Goal: Navigation & Orientation: Find specific page/section

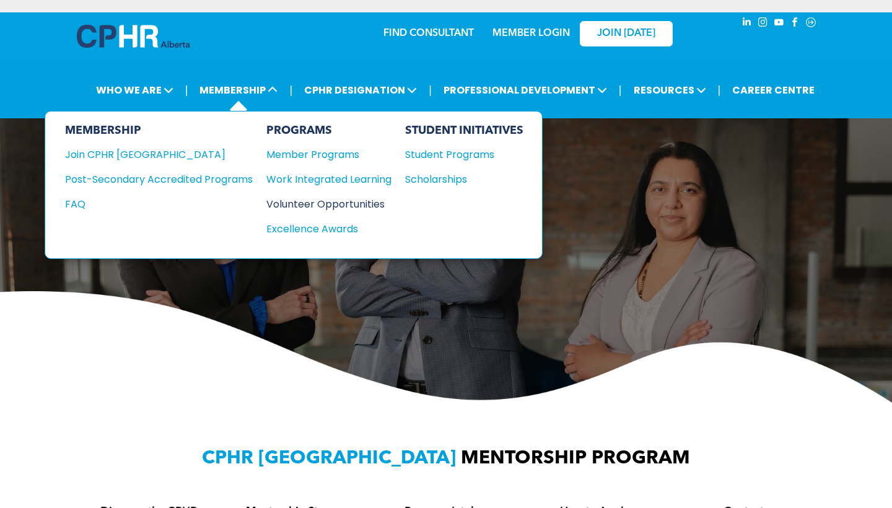
click at [349, 207] on div "Volunteer Opportunities" at bounding box center [322, 203] width 113 height 15
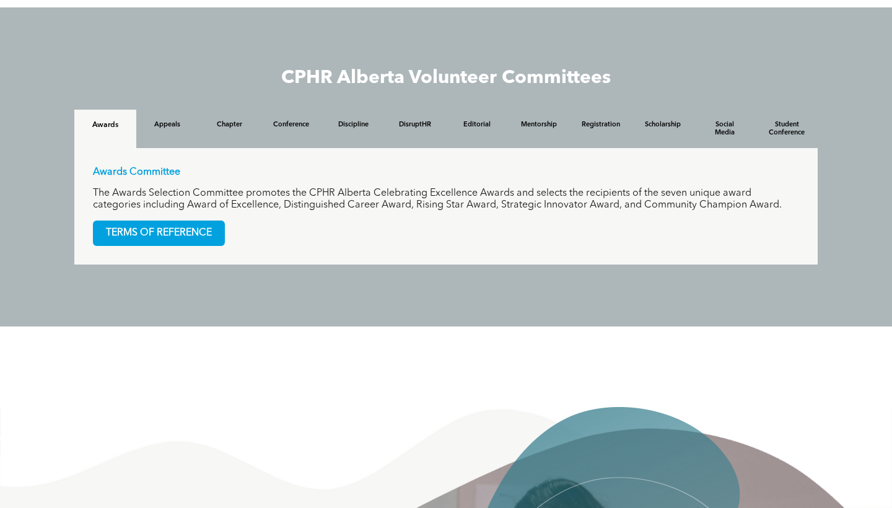
scroll to position [1067, 0]
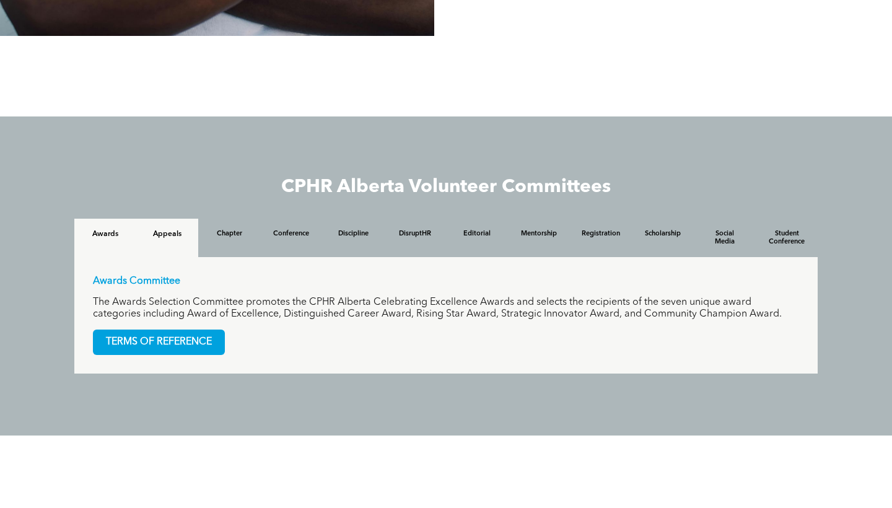
click at [150, 239] on div "Appeals" at bounding box center [167, 238] width 62 height 38
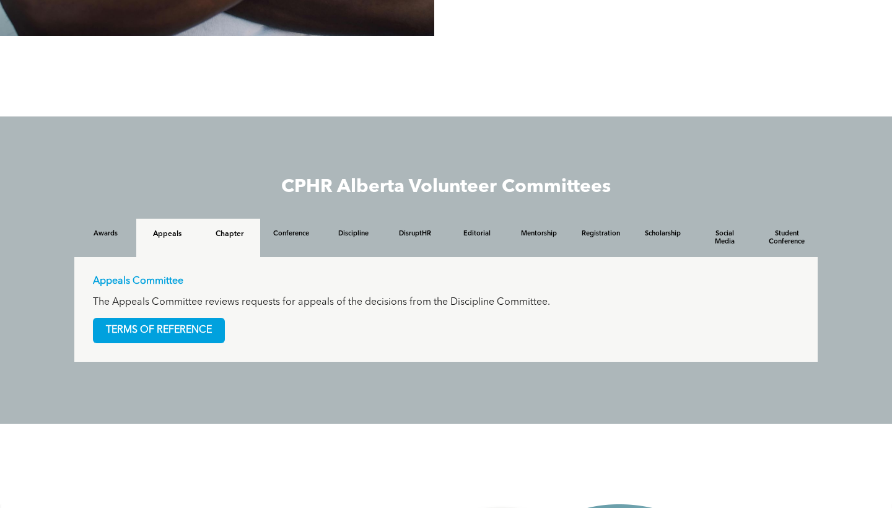
click at [236, 234] on h4 "Chapter" at bounding box center [229, 234] width 40 height 9
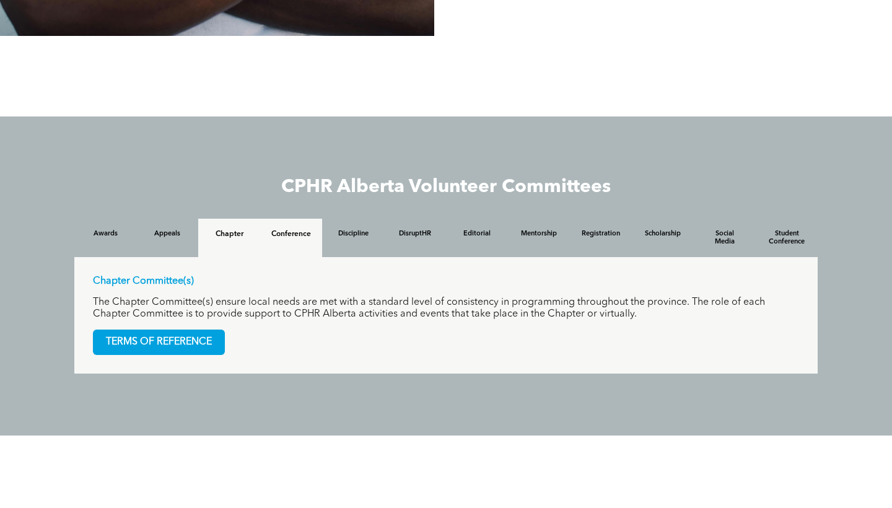
click at [287, 247] on div "Conference" at bounding box center [291, 238] width 62 height 38
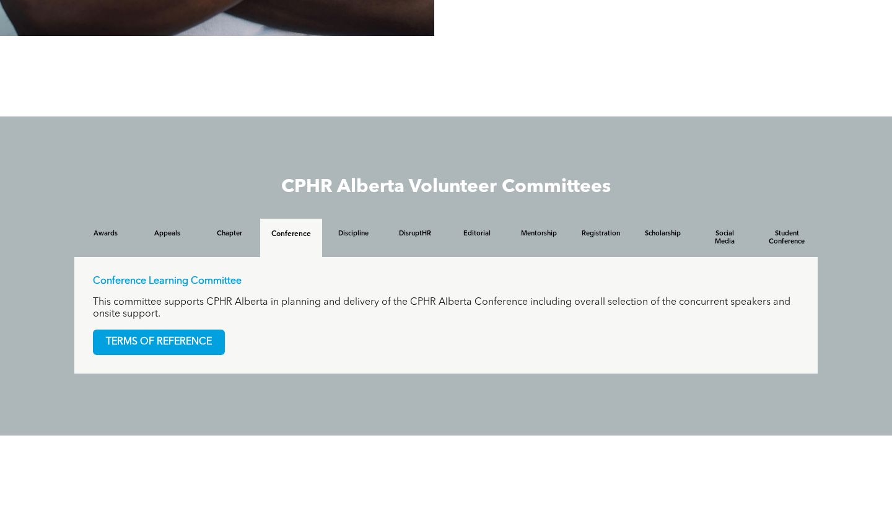
scroll to position [1065, 0]
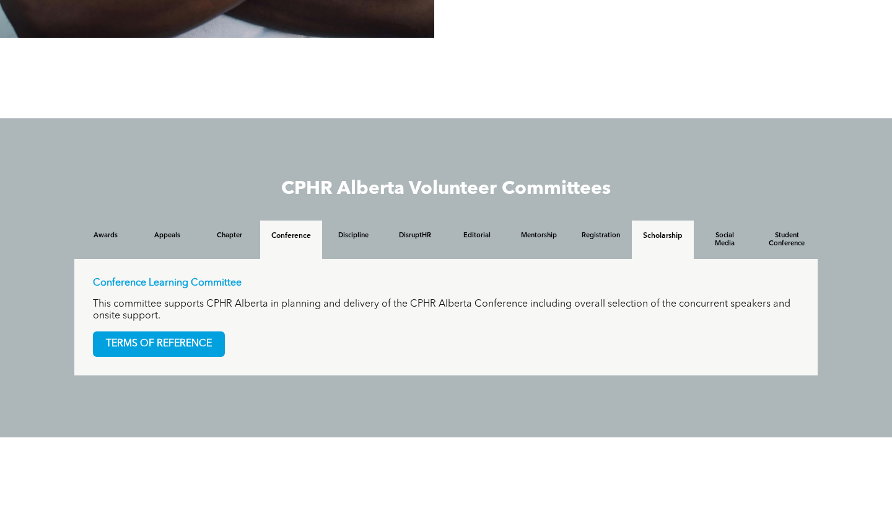
click at [659, 224] on div "Scholarship" at bounding box center [663, 239] width 62 height 38
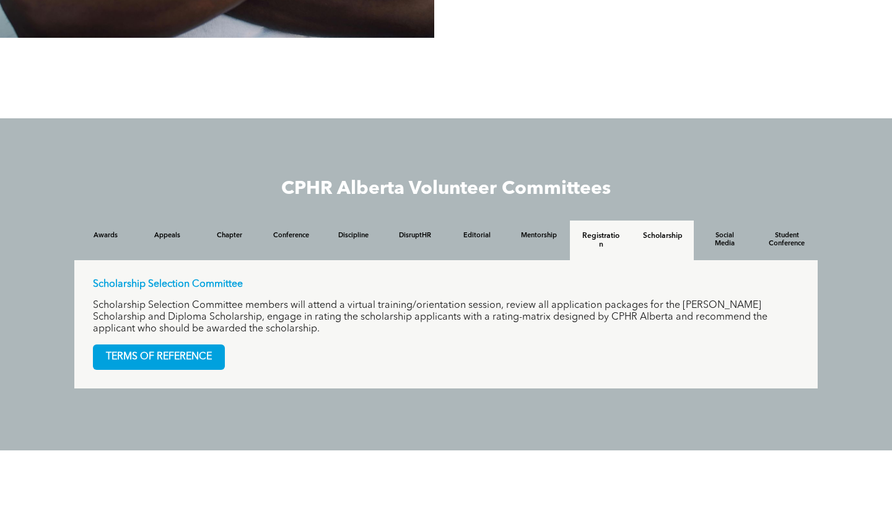
click at [612, 234] on h4 "Registration" at bounding box center [601, 240] width 40 height 17
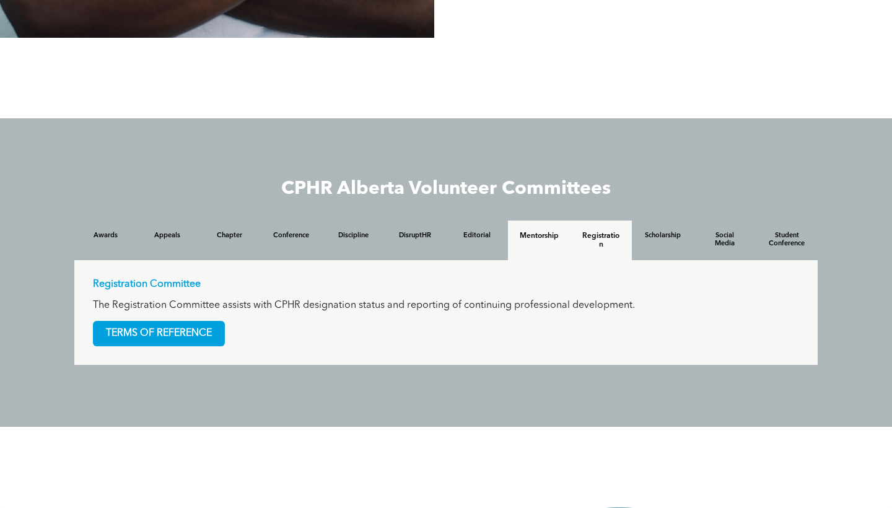
click at [551, 235] on h4 "Mentorship" at bounding box center [539, 236] width 40 height 9
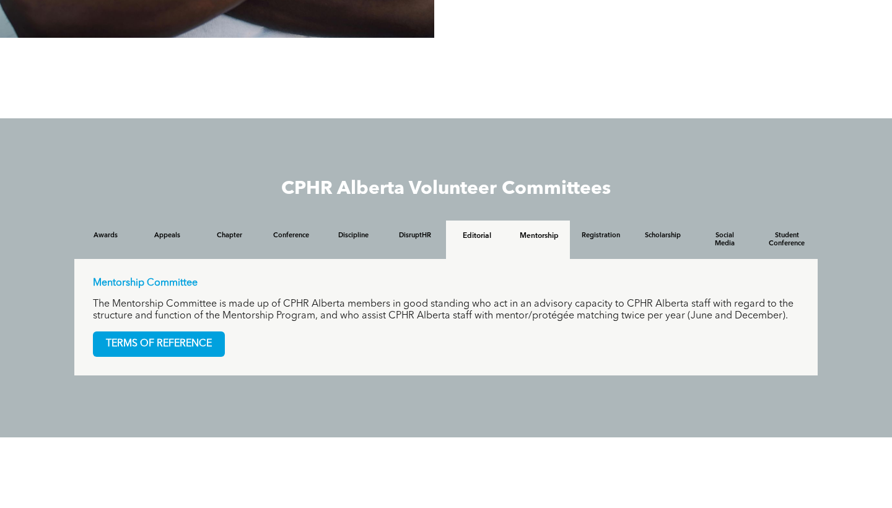
click at [449, 229] on div "Editorial" at bounding box center [477, 239] width 62 height 38
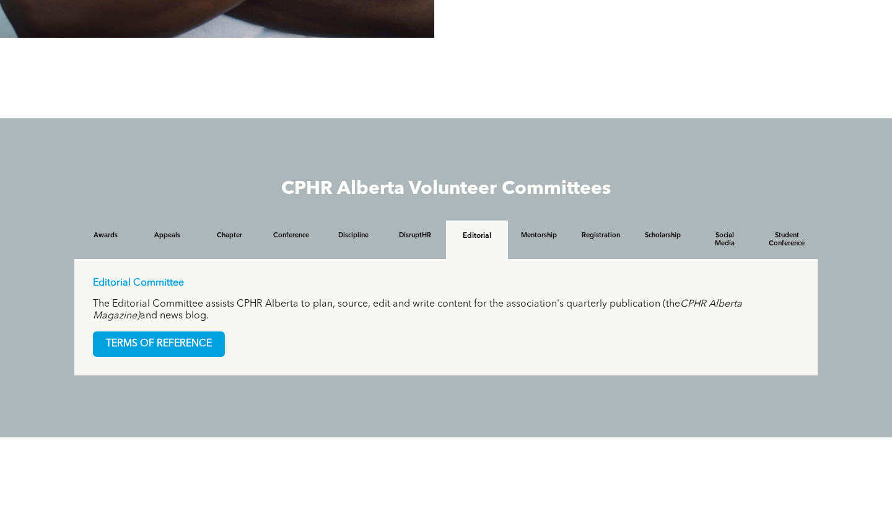
click at [393, 216] on div "CPHR Alberta Volunteer Committees Awards Appeals Chapter Conference Discipline …" at bounding box center [445, 277] width 743 height 195
click at [386, 222] on div "DisruptHR" at bounding box center [415, 239] width 62 height 38
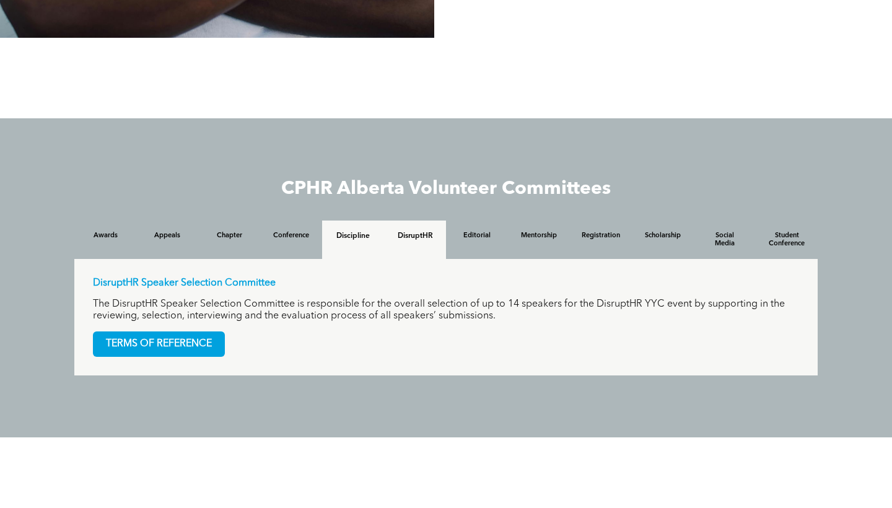
click at [332, 251] on div "Discipline" at bounding box center [353, 239] width 62 height 38
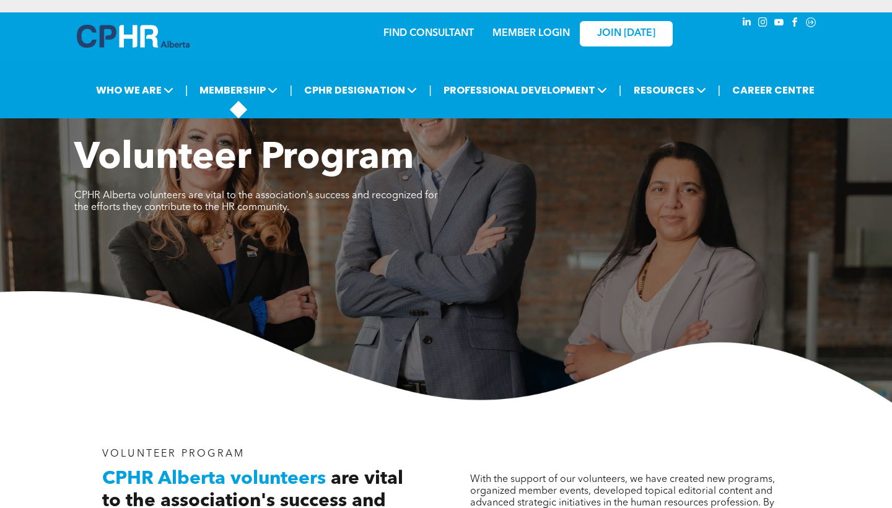
scroll to position [0, 0]
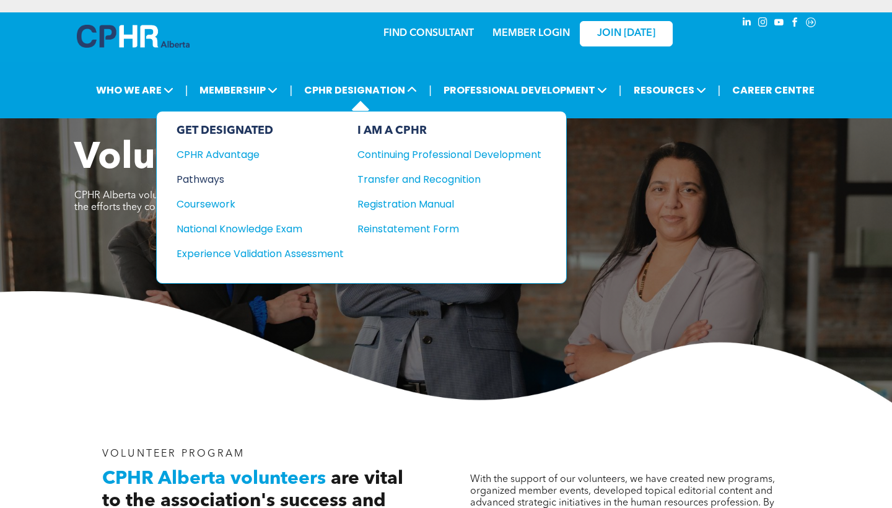
click at [238, 180] on div "Pathways" at bounding box center [251, 179] width 150 height 15
